Goal: Transaction & Acquisition: Purchase product/service

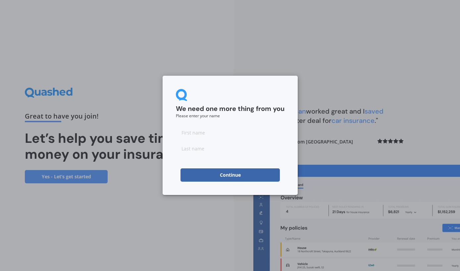
click at [236, 135] on input at bounding box center [230, 132] width 109 height 13
type input "[PERSON_NAME]"
click at [226, 170] on button "Continue" at bounding box center [230, 174] width 99 height 13
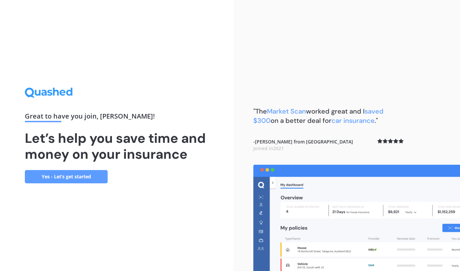
click at [95, 178] on link "Yes - Let’s get started" at bounding box center [66, 176] width 83 height 13
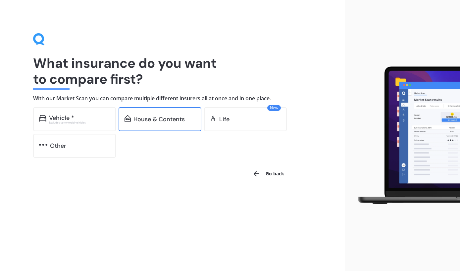
click at [143, 122] on div "House & Contents" at bounding box center [160, 119] width 83 height 24
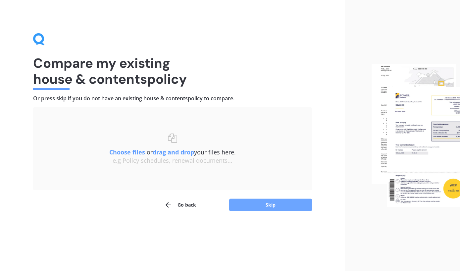
click at [249, 206] on button "Skip" at bounding box center [270, 204] width 83 height 13
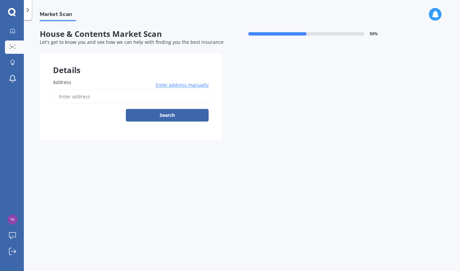
click at [114, 97] on input "Address" at bounding box center [131, 97] width 156 height 14
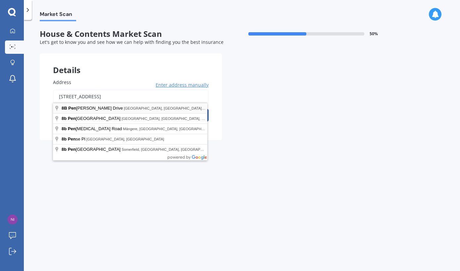
type input "[STREET_ADDRESS]"
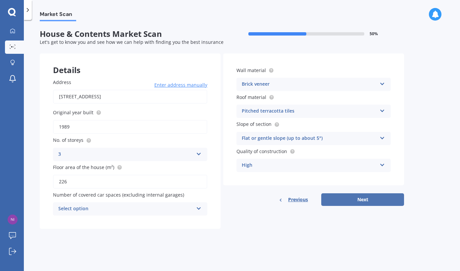
click at [339, 200] on button "Next" at bounding box center [363, 199] width 83 height 13
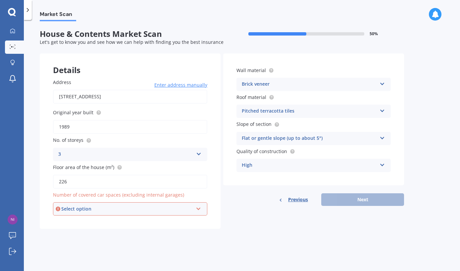
click at [196, 207] on div "Select option 0 1 2 3 4 5+" at bounding box center [130, 208] width 154 height 13
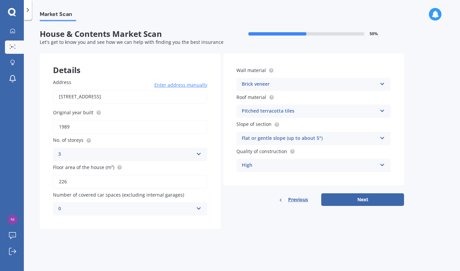
click at [220, 209] on div "Address [STREET_ADDRESS] Enter address manually Search Original year built 1989…" at bounding box center [130, 146] width 181 height 163
click at [201, 207] on icon at bounding box center [199, 207] width 6 height 5
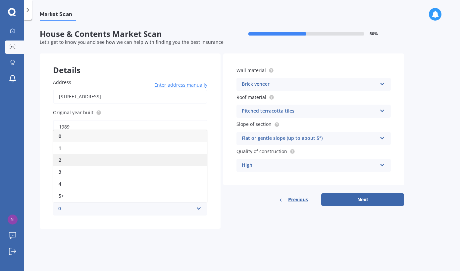
click at [174, 161] on div "2" at bounding box center [130, 160] width 154 height 12
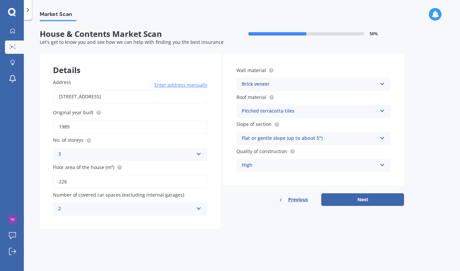
click at [196, 207] on icon at bounding box center [199, 207] width 6 height 5
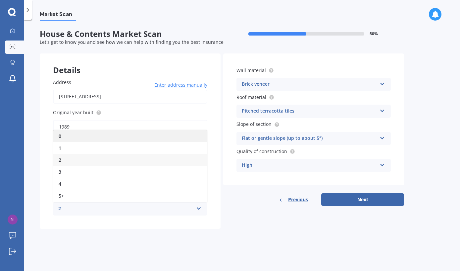
click at [173, 137] on div "0" at bounding box center [130, 136] width 154 height 12
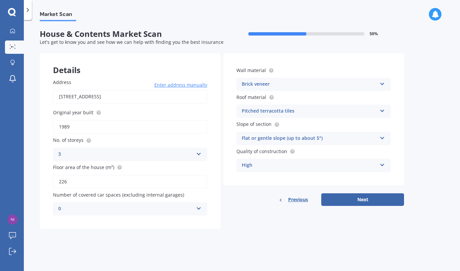
click at [260, 223] on div "Details Address [STREET_ADDRESS] Enter address manually Search Original year bu…" at bounding box center [222, 140] width 365 height 175
click at [343, 199] on button "Next" at bounding box center [363, 199] width 83 height 13
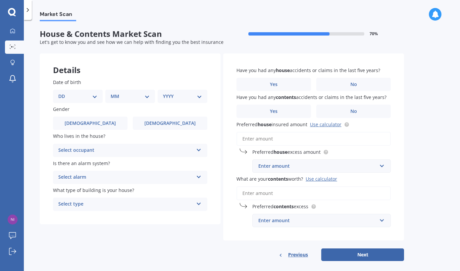
click at [88, 90] on div "DD 01 02 03 04 05 06 07 08 09 10 11 12 13 14 15 16 17 18 19 20 21 22 23 24 25 2…" at bounding box center [78, 96] width 50 height 13
select select "11"
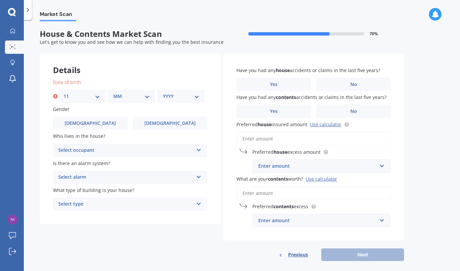
select select "03"
select select "1969"
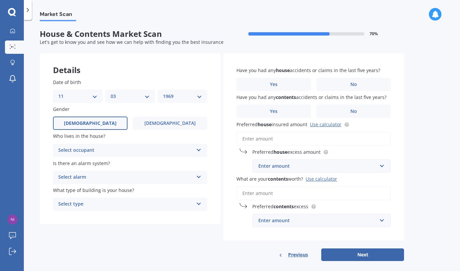
click at [110, 121] on label "[DEMOGRAPHIC_DATA]" at bounding box center [90, 122] width 75 height 13
click at [0, 0] on input "[DEMOGRAPHIC_DATA]" at bounding box center [0, 0] width 0 height 0
click at [117, 148] on div "Select occupant" at bounding box center [125, 150] width 135 height 8
click at [115, 160] on div "Owner" at bounding box center [130, 163] width 154 height 12
click at [133, 174] on div "Select alarm" at bounding box center [125, 177] width 135 height 8
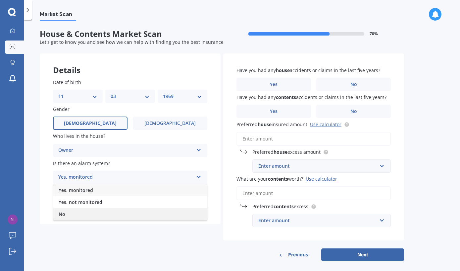
click at [121, 209] on div "No" at bounding box center [130, 214] width 154 height 12
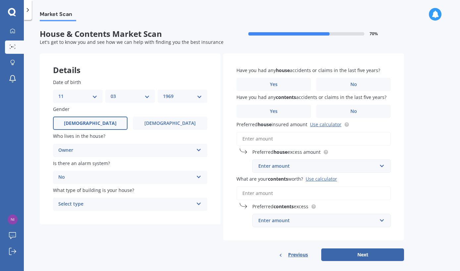
click at [123, 204] on div "Select type" at bounding box center [125, 204] width 135 height 8
click at [122, 216] on div "Freestanding" at bounding box center [130, 217] width 154 height 12
click at [343, 84] on label "No" at bounding box center [354, 84] width 75 height 13
click at [0, 0] on input "No" at bounding box center [0, 0] width 0 height 0
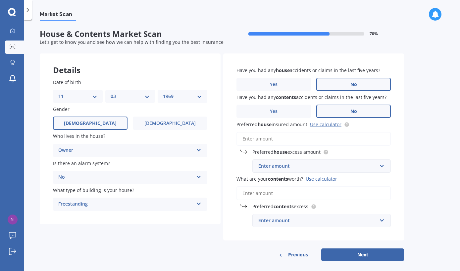
click at [343, 106] on label "No" at bounding box center [354, 110] width 75 height 13
click at [0, 0] on input "No" at bounding box center [0, 0] width 0 height 0
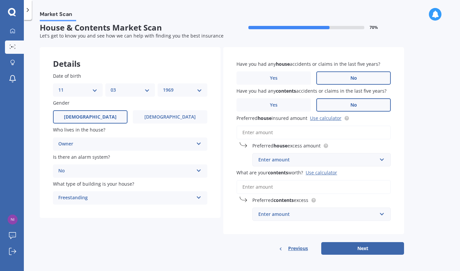
scroll to position [6, 0]
click at [341, 133] on input "Preferred house insured amount Use calculator" at bounding box center [314, 133] width 154 height 14
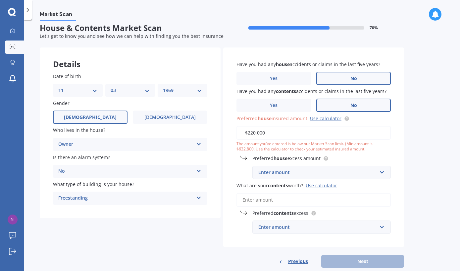
drag, startPoint x: 299, startPoint y: 130, endPoint x: 241, endPoint y: 133, distance: 58.1
click at [241, 133] on input "$220,000" at bounding box center [314, 133] width 154 height 14
type input "$930,000"
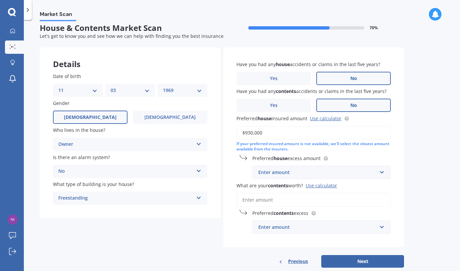
click at [271, 199] on input "What are your contents worth? Use calculator" at bounding box center [314, 200] width 154 height 14
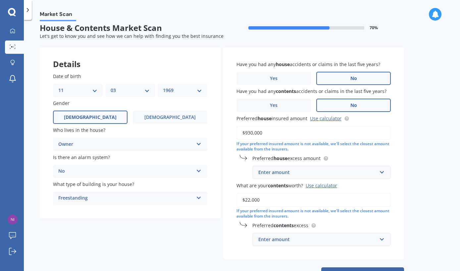
type input "$220,000"
click at [337, 213] on div "If your preferred insured amount is not available, we'll select the closest amo…" at bounding box center [314, 213] width 154 height 11
click at [277, 169] on div "Enter amount" at bounding box center [318, 171] width 119 height 7
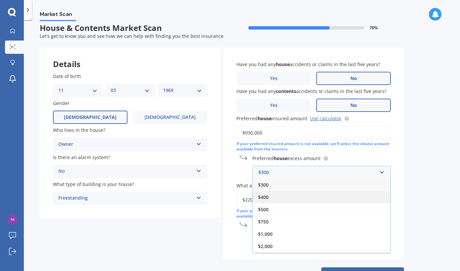
click at [278, 192] on div "$400" at bounding box center [322, 197] width 138 height 12
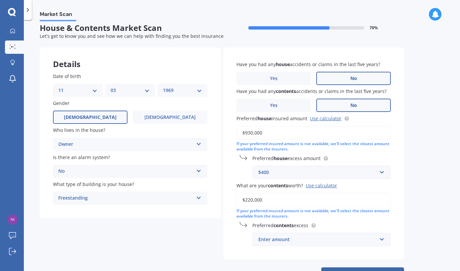
click at [280, 235] on div "Enter amount" at bounding box center [318, 238] width 119 height 7
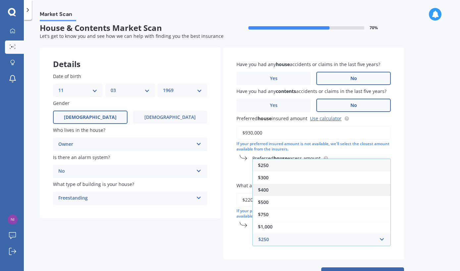
click at [278, 190] on div "$400" at bounding box center [322, 189] width 138 height 12
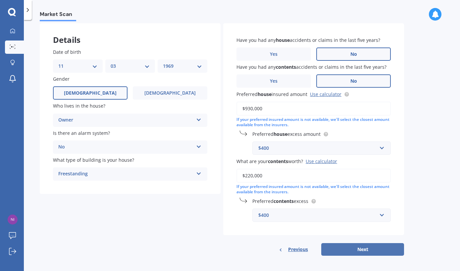
scroll to position [30, 0]
click at [339, 246] on button "Next" at bounding box center [363, 249] width 83 height 13
select select "11"
select select "03"
select select "1969"
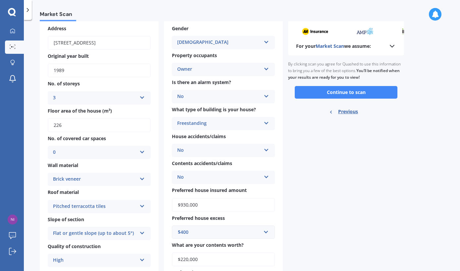
scroll to position [34, 0]
click at [339, 92] on button "Continue to scan" at bounding box center [346, 92] width 103 height 13
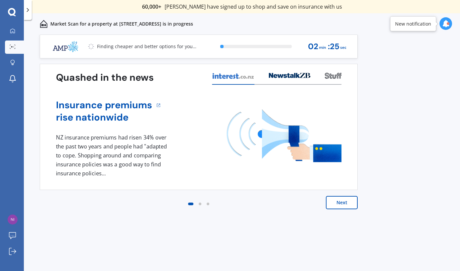
click at [332, 201] on button "Next" at bounding box center [342, 202] width 32 height 13
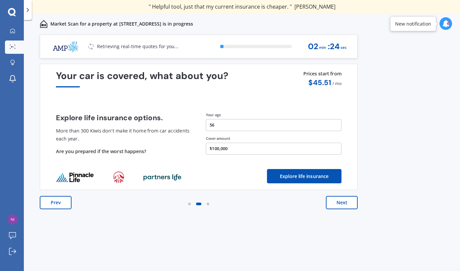
click at [336, 204] on button "Next" at bounding box center [342, 202] width 32 height 13
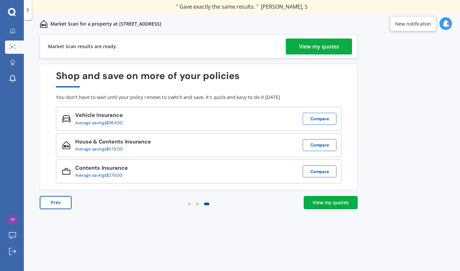
click at [301, 47] on div "View my quotes" at bounding box center [319, 46] width 40 height 16
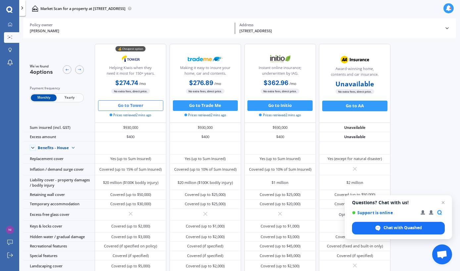
click at [137, 107] on button "Go to Tower" at bounding box center [130, 105] width 65 height 11
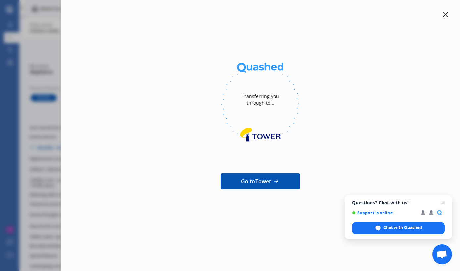
click at [279, 183] on icon at bounding box center [276, 181] width 7 height 7
click at [447, 13] on icon at bounding box center [445, 14] width 5 height 5
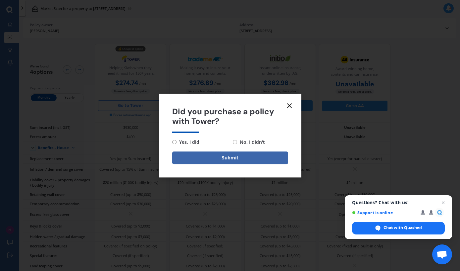
click at [292, 104] on icon at bounding box center [290, 105] width 8 height 8
